Goal: Entertainment & Leisure: Consume media (video, audio)

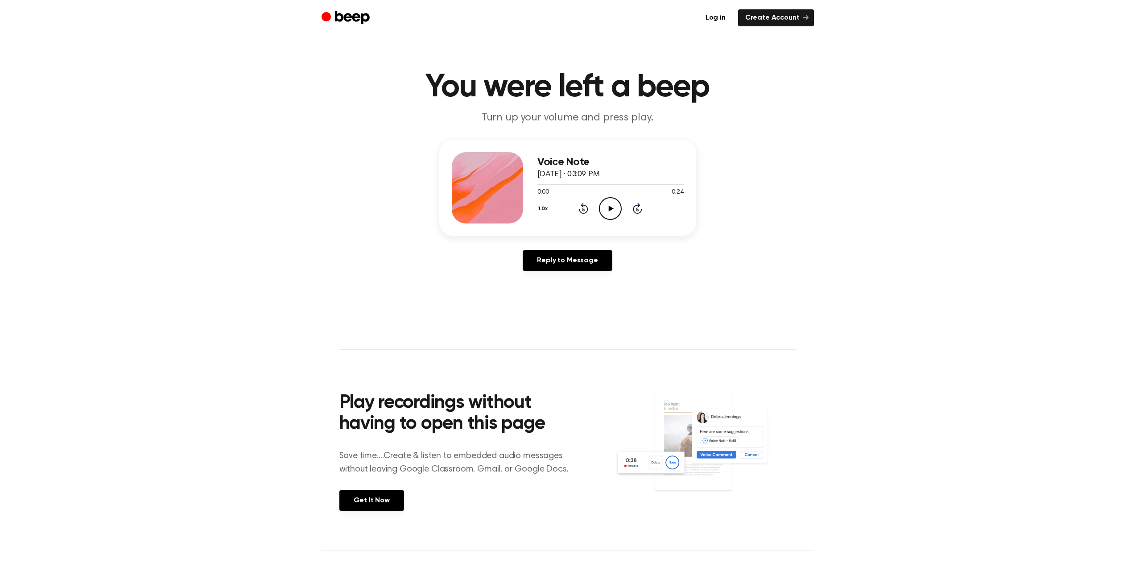
click at [607, 213] on icon "Play Audio" at bounding box center [610, 208] width 23 height 23
drag, startPoint x: 611, startPoint y: 210, endPoint x: 560, endPoint y: 180, distance: 59.4
click at [612, 210] on icon at bounding box center [611, 209] width 4 height 6
click at [610, 202] on icon "Play Audio" at bounding box center [610, 208] width 23 height 23
click at [609, 207] on icon at bounding box center [611, 209] width 4 height 6
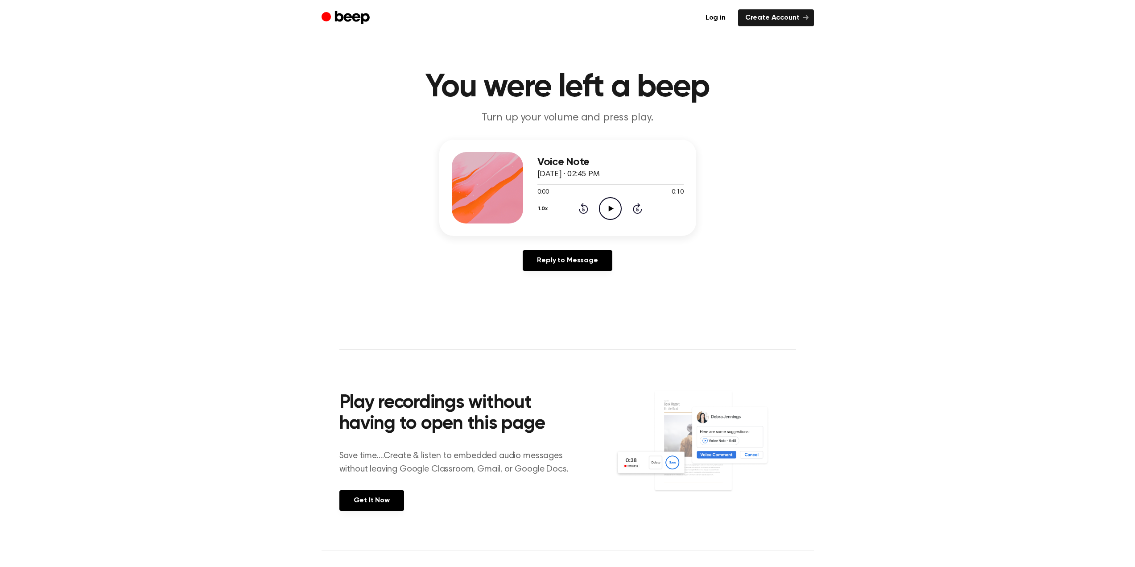
click at [619, 213] on icon "Play Audio" at bounding box center [610, 208] width 23 height 23
click at [616, 211] on icon "Pause Audio" at bounding box center [610, 208] width 23 height 23
click at [598, 212] on div "1.0x Rewind 5 seconds Play Audio Skip 5 seconds" at bounding box center [611, 208] width 146 height 23
click at [607, 213] on icon "Play Audio" at bounding box center [610, 208] width 23 height 23
drag, startPoint x: 612, startPoint y: 209, endPoint x: 522, endPoint y: 152, distance: 106.7
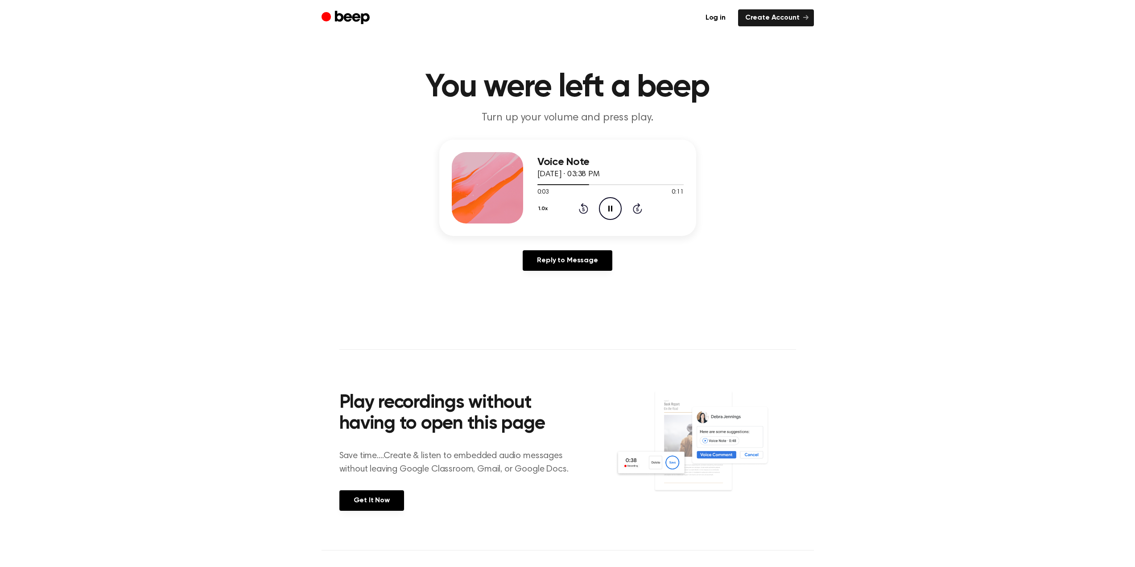
click at [612, 209] on icon at bounding box center [611, 209] width 4 height 6
click at [617, 213] on icon "Play Audio" at bounding box center [610, 208] width 23 height 23
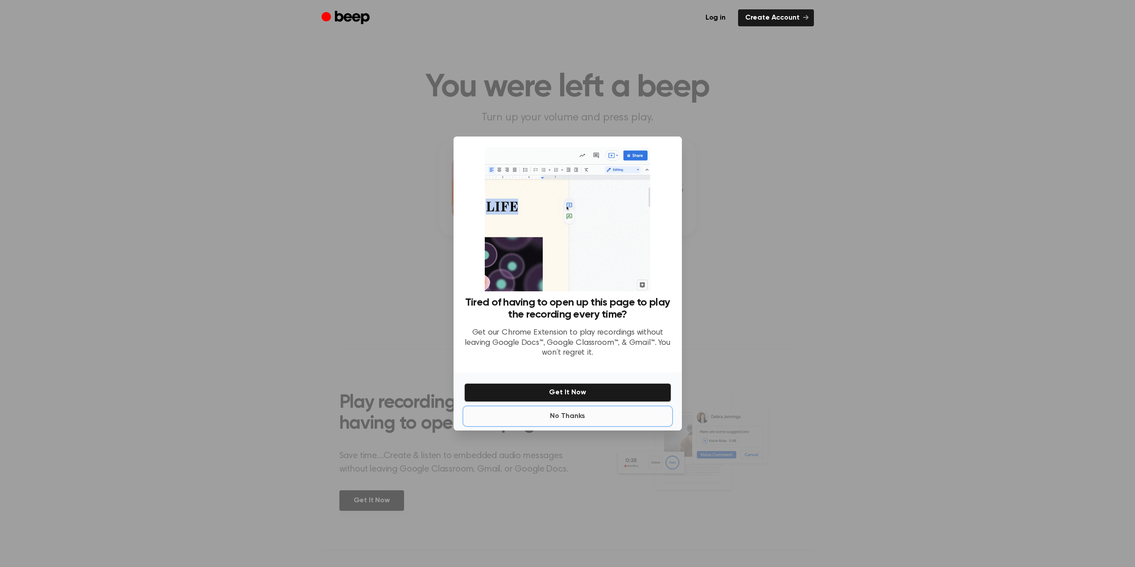
click at [571, 421] on button "No Thanks" at bounding box center [567, 416] width 207 height 18
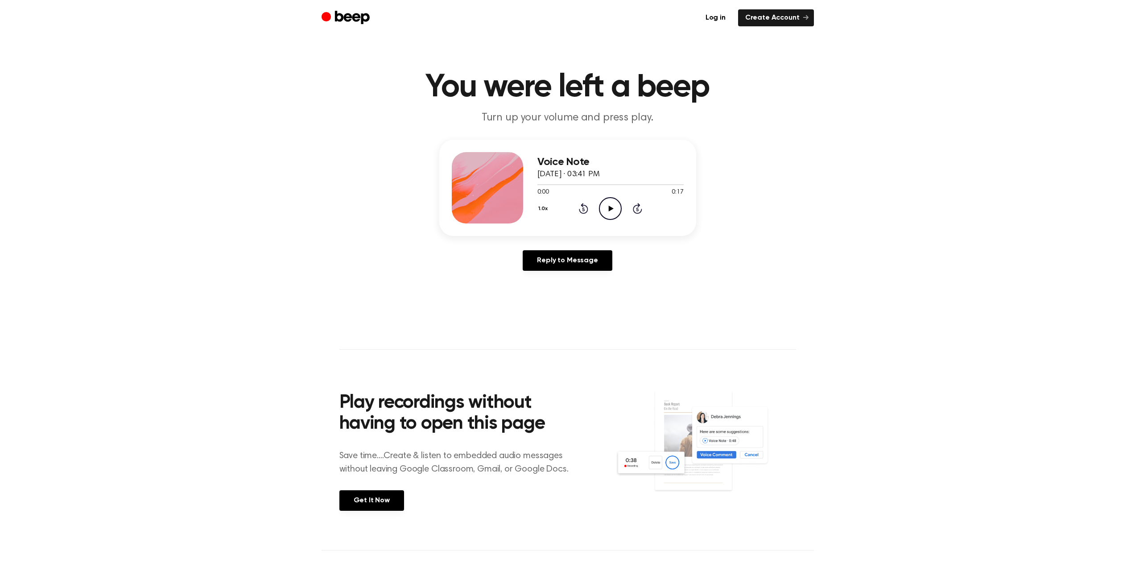
click at [607, 210] on icon "Play Audio" at bounding box center [610, 208] width 23 height 23
click at [608, 208] on icon "Pause Audio" at bounding box center [610, 208] width 23 height 23
click at [602, 205] on icon "Play Audio" at bounding box center [610, 208] width 23 height 23
drag, startPoint x: 553, startPoint y: 184, endPoint x: 475, endPoint y: 176, distance: 78.9
click at [479, 177] on div "Voice Note August 27, 2025 · 03:41 PM 0:01 0:17 Your browser does not support t…" at bounding box center [567, 188] width 257 height 96
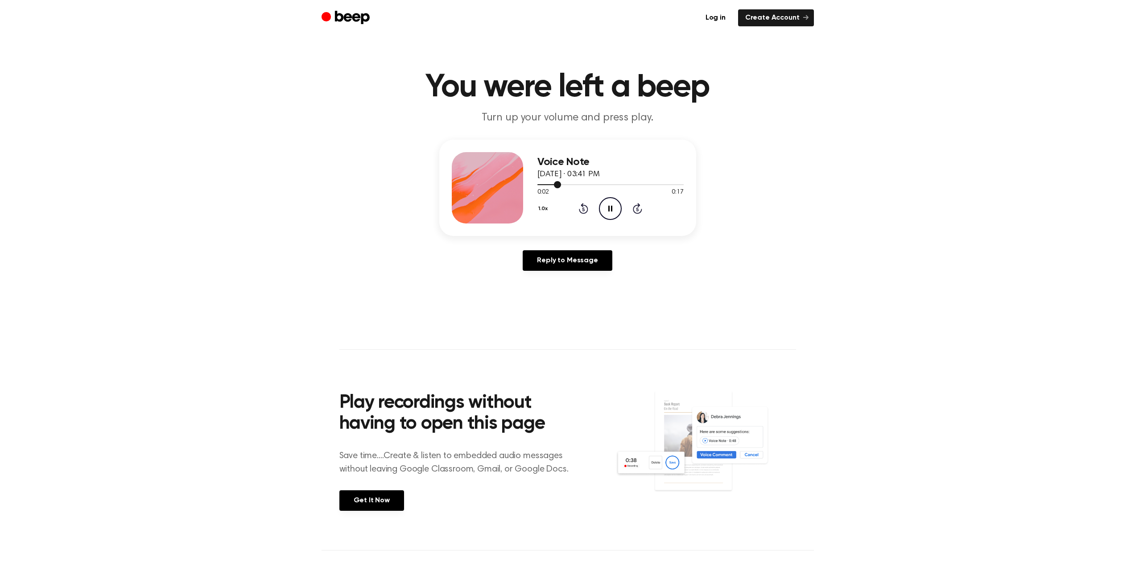
click at [554, 185] on div at bounding box center [611, 184] width 146 height 7
drag, startPoint x: 554, startPoint y: 184, endPoint x: 539, endPoint y: 186, distance: 15.3
click at [539, 186] on div at bounding box center [611, 184] width 146 height 7
click at [606, 205] on icon "Pause Audio" at bounding box center [610, 208] width 23 height 23
click at [608, 199] on icon "Play Audio" at bounding box center [610, 208] width 23 height 23
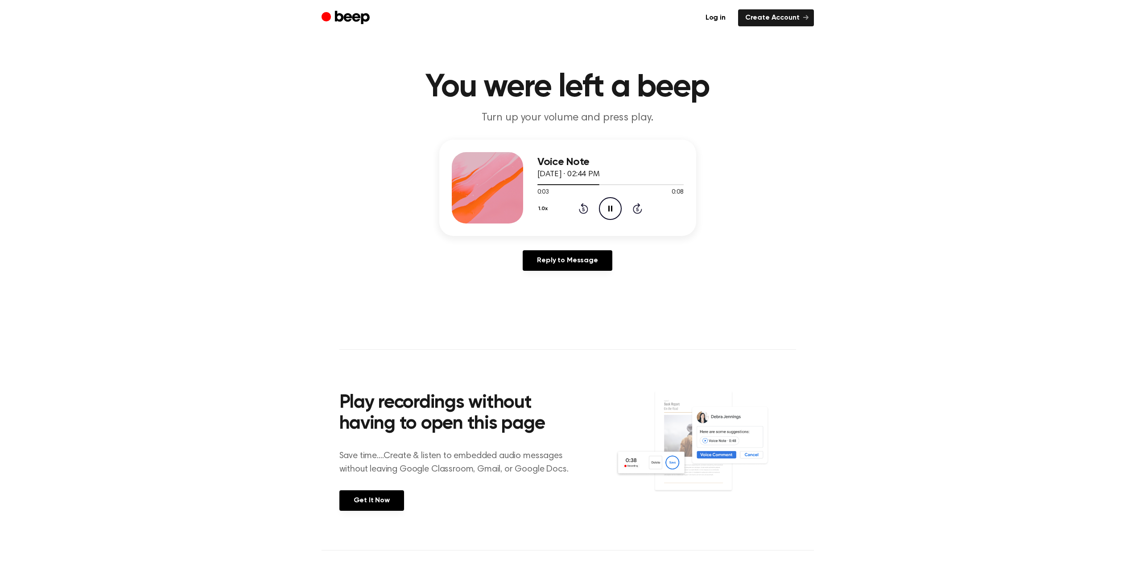
click at [612, 210] on icon at bounding box center [611, 209] width 4 height 6
